Goal: Task Accomplishment & Management: Check status

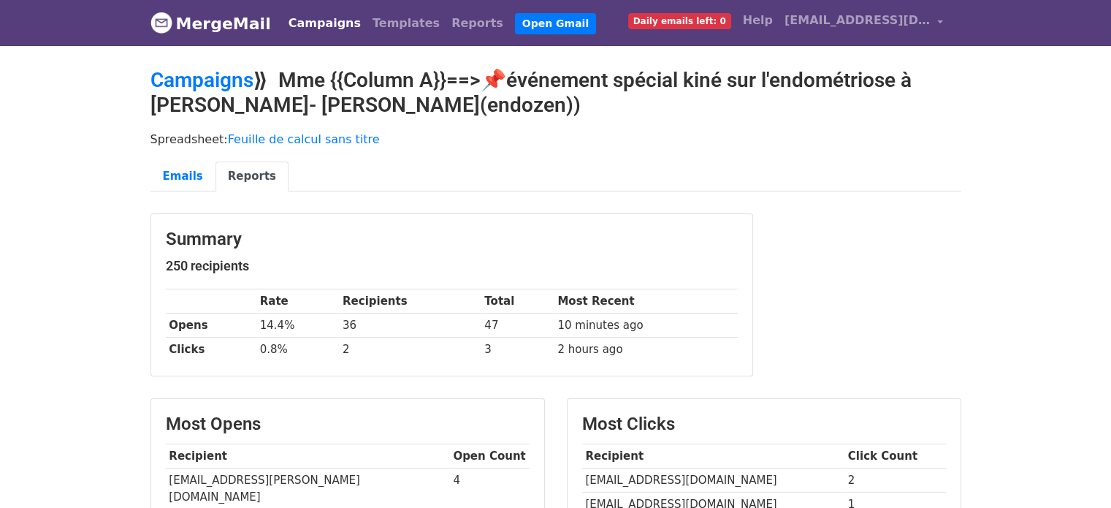
click at [803, 458] on th "Recipient" at bounding box center [713, 456] width 262 height 24
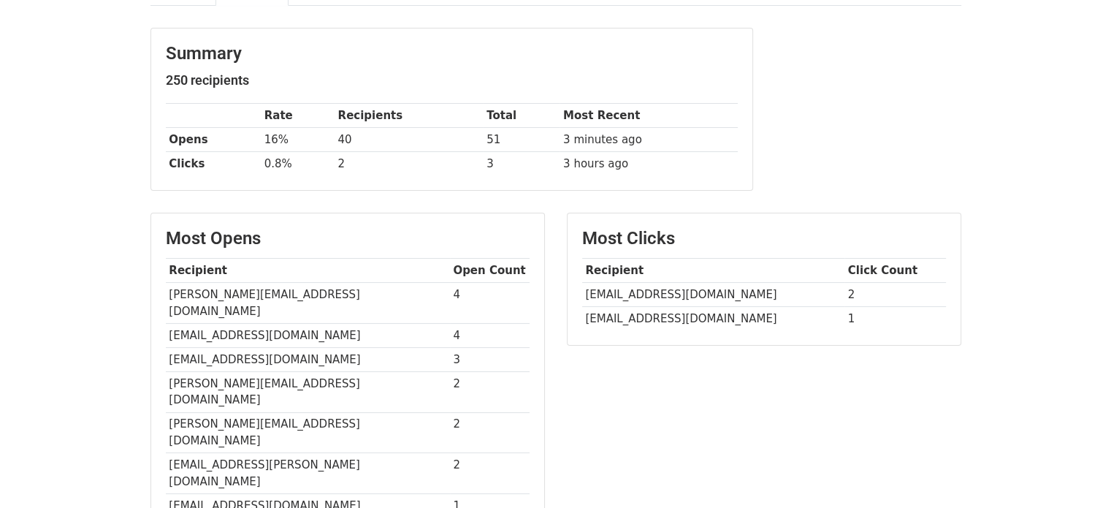
scroll to position [190, 0]
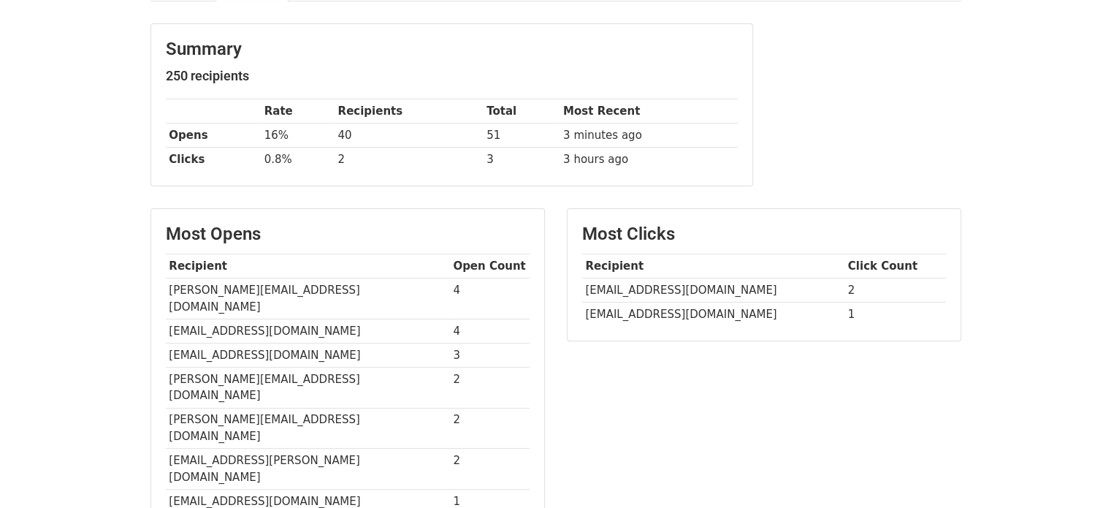
click at [278, 343] on td "[EMAIL_ADDRESS][DOMAIN_NAME]" at bounding box center [308, 355] width 284 height 24
click at [450, 343] on td "3" at bounding box center [490, 355] width 80 height 24
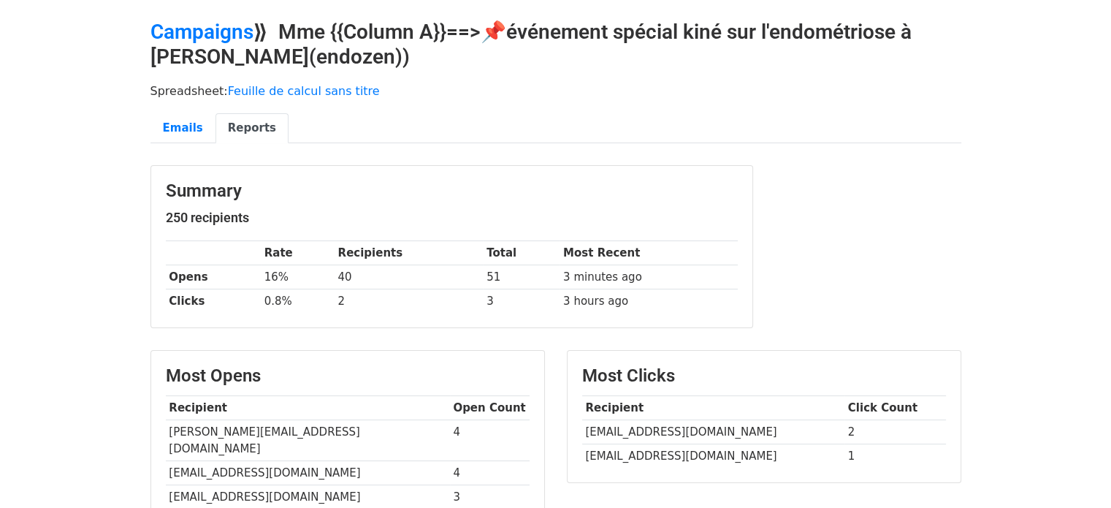
scroll to position [0, 0]
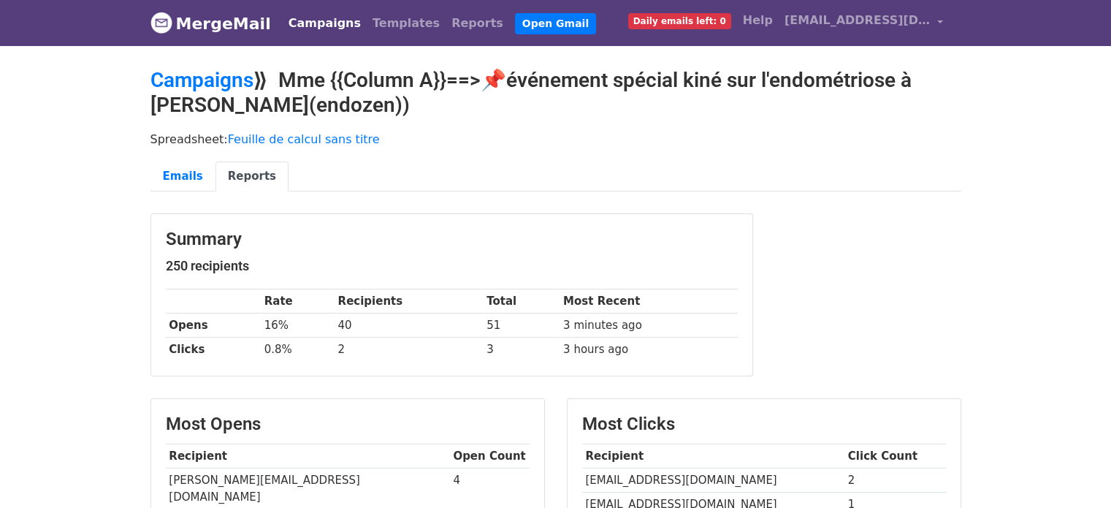
click at [427, 107] on h2 "Campaigns ⟫ Mme {{Column A}}==>📌événement spécial kiné sur l'endométriose à Met…" at bounding box center [556, 92] width 811 height 49
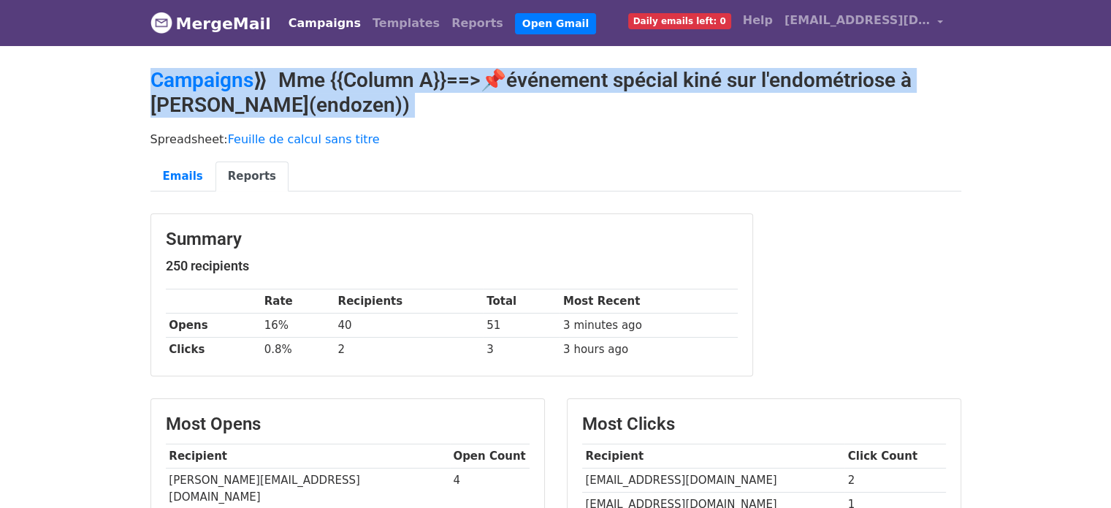
click at [427, 107] on h2 "Campaigns ⟫ Mme {{Column A}}==>📌événement spécial kiné sur l'endométriose à Met…" at bounding box center [556, 92] width 811 height 49
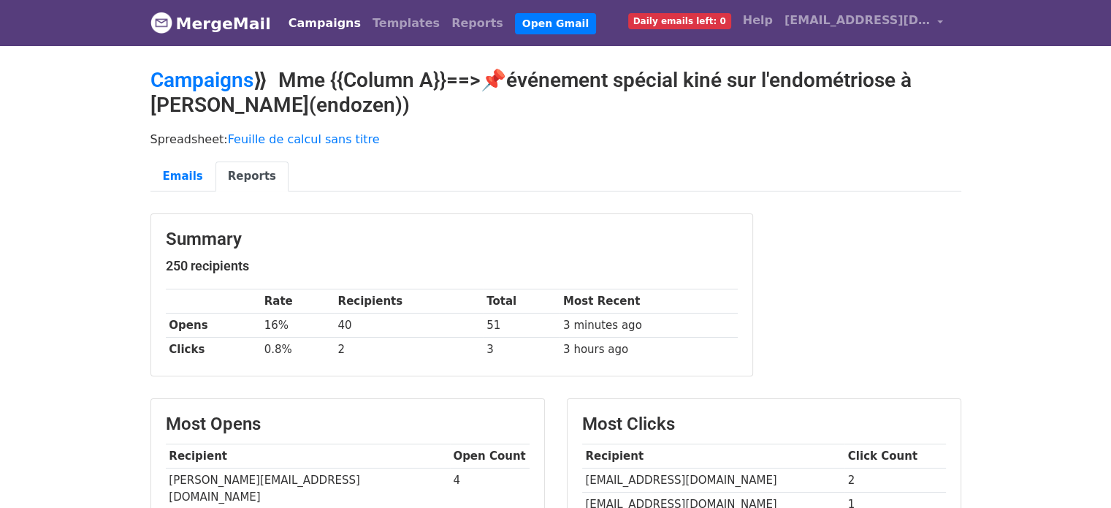
click at [427, 107] on h2 "Campaigns ⟫ Mme {{Column A}}==>📌événement spécial kiné sur l'endométriose à Met…" at bounding box center [556, 92] width 811 height 49
click at [413, 81] on h2 "Campaigns ⟫ Mme {{Column A}}==>📌événement spécial kiné sur l'endométriose à Met…" at bounding box center [556, 92] width 811 height 49
click at [427, 82] on h2 "Campaigns ⟫ Mme {{Column A}}==>📌événement spécial kiné sur l'endométriose à Met…" at bounding box center [556, 92] width 811 height 49
drag, startPoint x: 432, startPoint y: 82, endPoint x: 275, endPoint y: 83, distance: 157.1
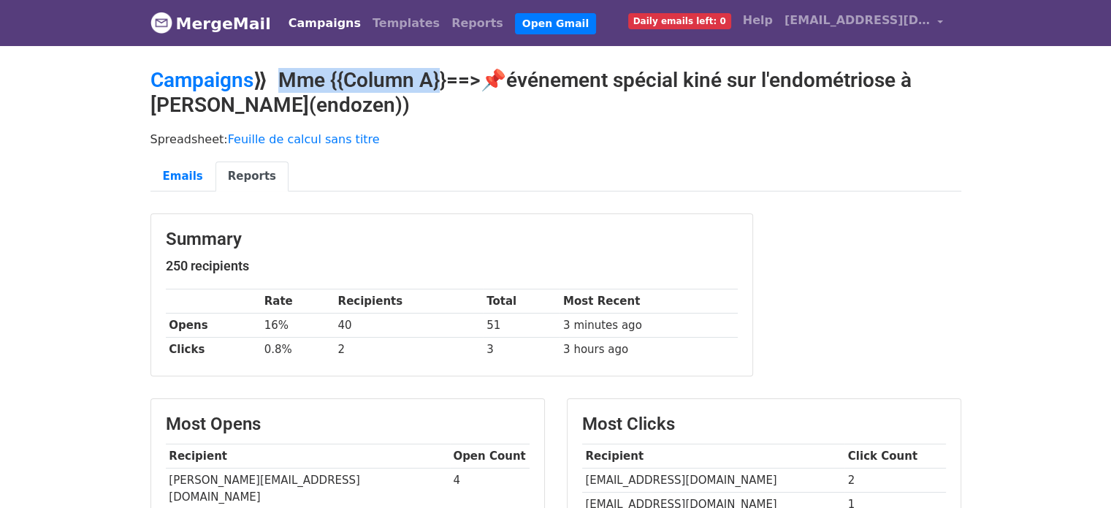
click at [275, 83] on h2 "Campaigns ⟫ Mme {{Column A}}==>📌événement spécial kiné sur l'endométriose à Met…" at bounding box center [556, 92] width 811 height 49
click at [482, 75] on h2 "Campaigns ⟫ Mme {{Column A}}==>📌événement spécial kiné sur l'endométriose à Met…" at bounding box center [556, 92] width 811 height 49
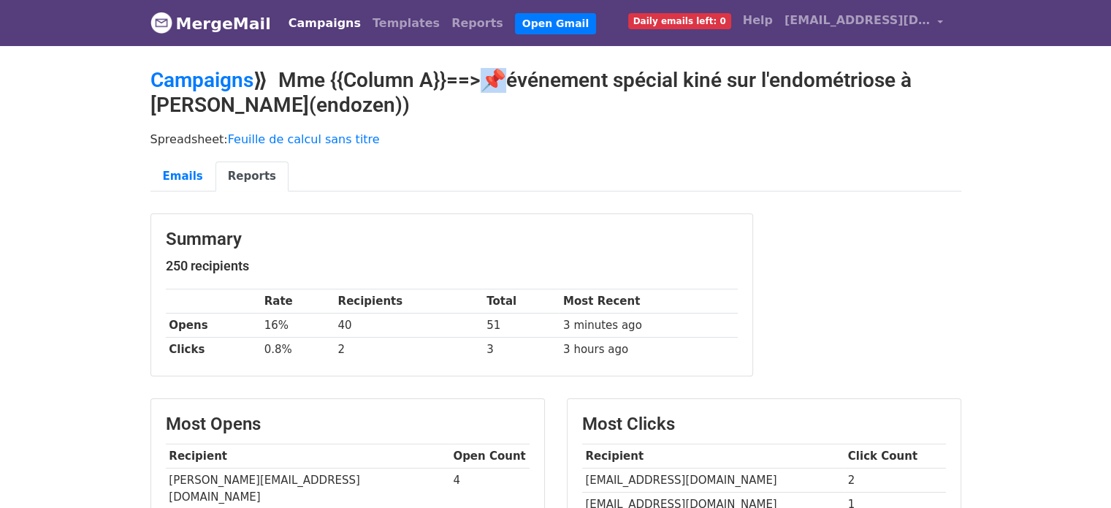
click at [482, 75] on h2 "Campaigns ⟫ Mme {{Column A}}==>📌événement spécial kiné sur l'endométriose à Met…" at bounding box center [556, 92] width 811 height 49
click at [310, 20] on link "Campaigns" at bounding box center [325, 23] width 84 height 29
